Goal: Browse casually

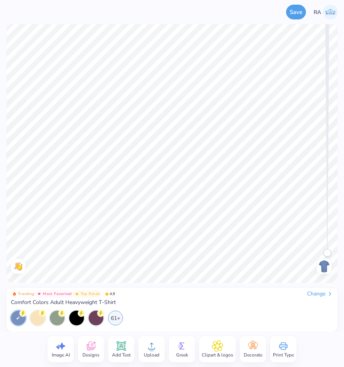
click at [322, 266] on img at bounding box center [324, 266] width 12 height 12
click at [321, 268] on img at bounding box center [324, 266] width 12 height 12
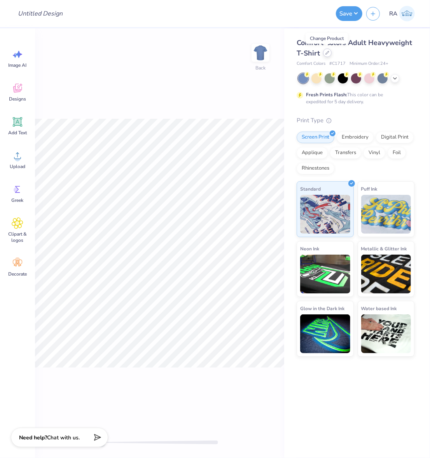
click at [327, 52] on icon at bounding box center [327, 53] width 4 height 4
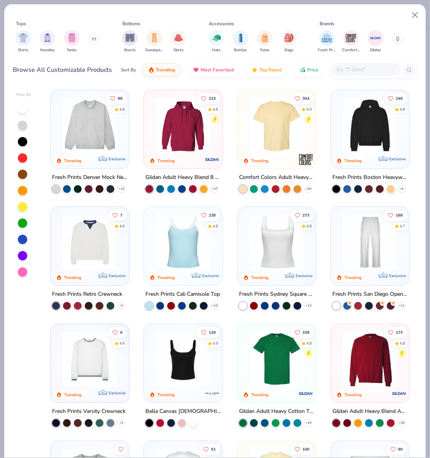
click at [343, 41] on icon at bounding box center [397, 39] width 4 height 5
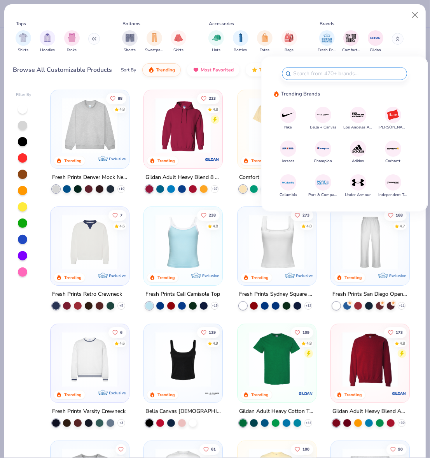
click at [343, 38] on icon at bounding box center [397, 39] width 4 height 5
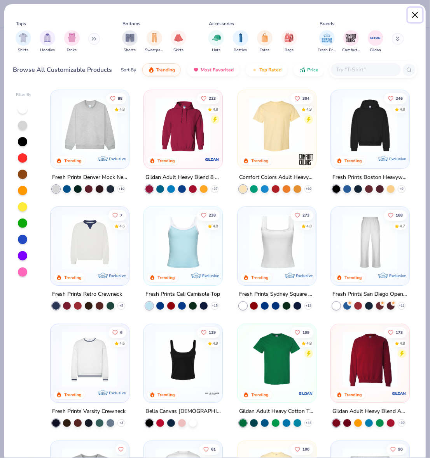
click at [343, 14] on button "Close" at bounding box center [415, 15] width 15 height 15
